Goal: Answer question/provide support: Share knowledge or assist other users

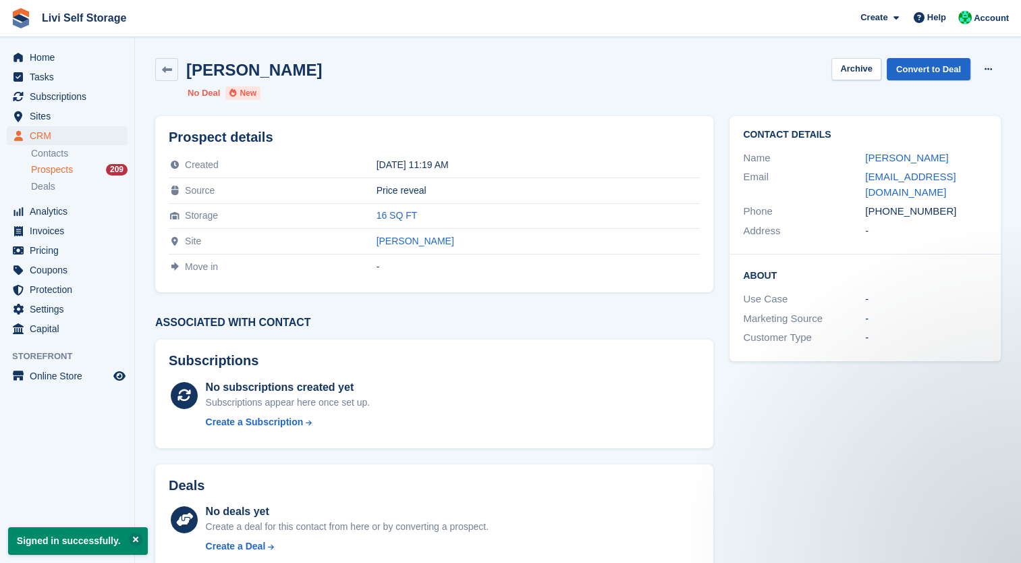
click at [886, 164] on div "[PERSON_NAME]" at bounding box center [926, 158] width 122 height 16
click at [882, 161] on link "[PERSON_NAME]" at bounding box center [906, 157] width 83 height 11
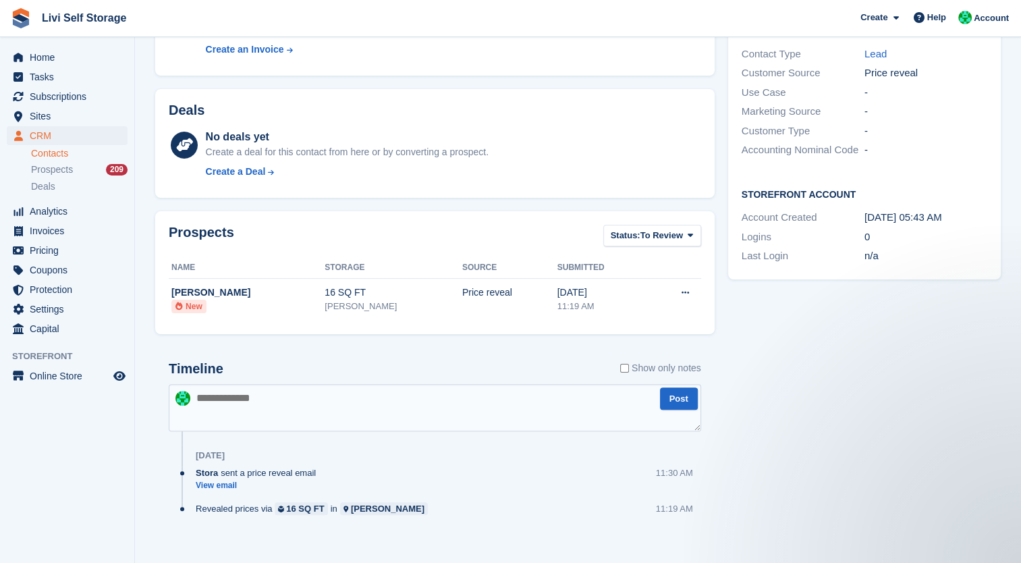
scroll to position [272, 0]
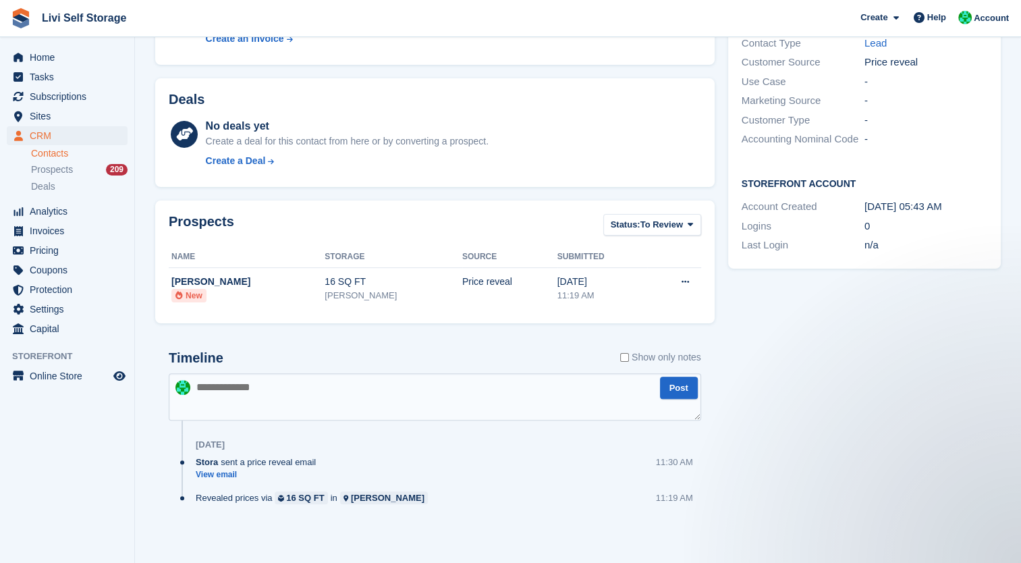
click at [218, 399] on textarea at bounding box center [435, 396] width 532 height 47
type textarea "**********"
click at [676, 379] on button "Post" at bounding box center [679, 388] width 38 height 22
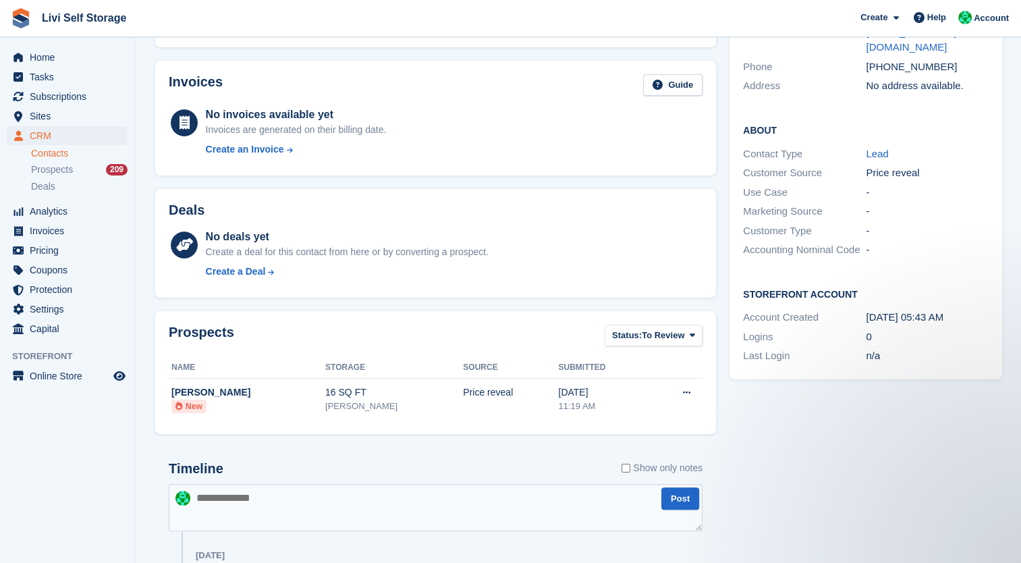
scroll to position [0, 0]
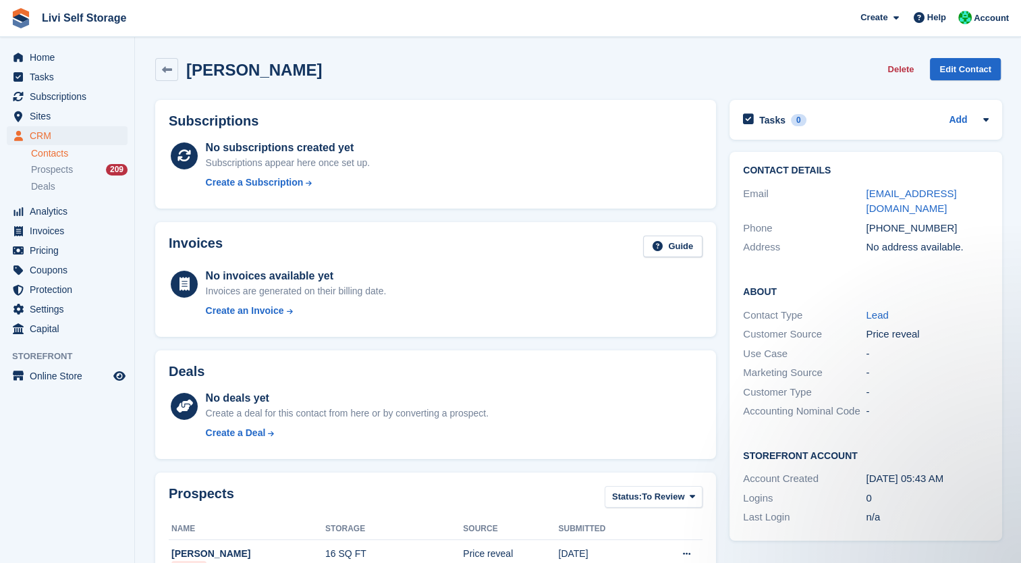
click at [907, 69] on button "Delete" at bounding box center [900, 69] width 37 height 22
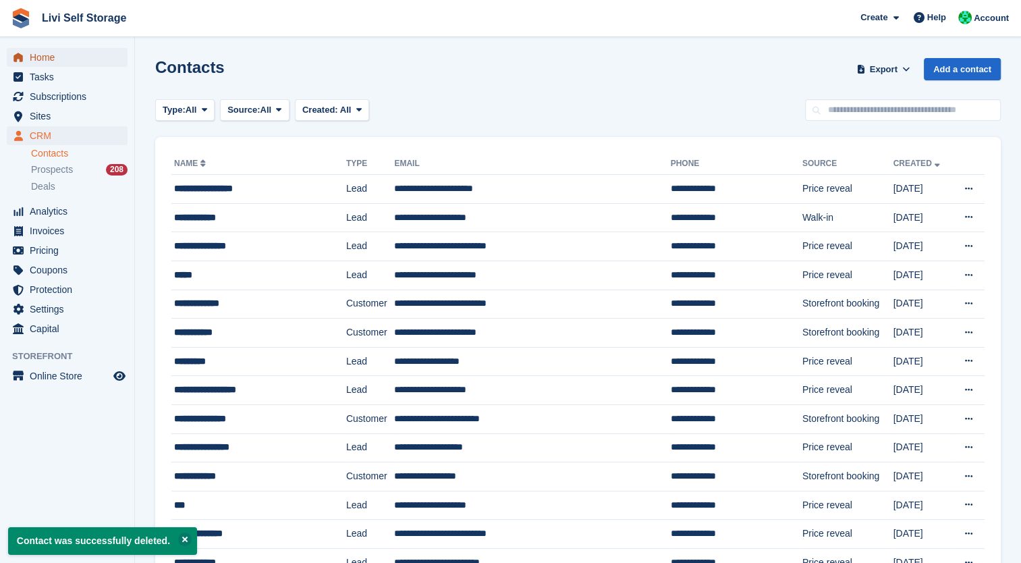
click at [27, 66] on link "Home" at bounding box center [67, 57] width 121 height 19
